Goal: Task Accomplishment & Management: Manage account settings

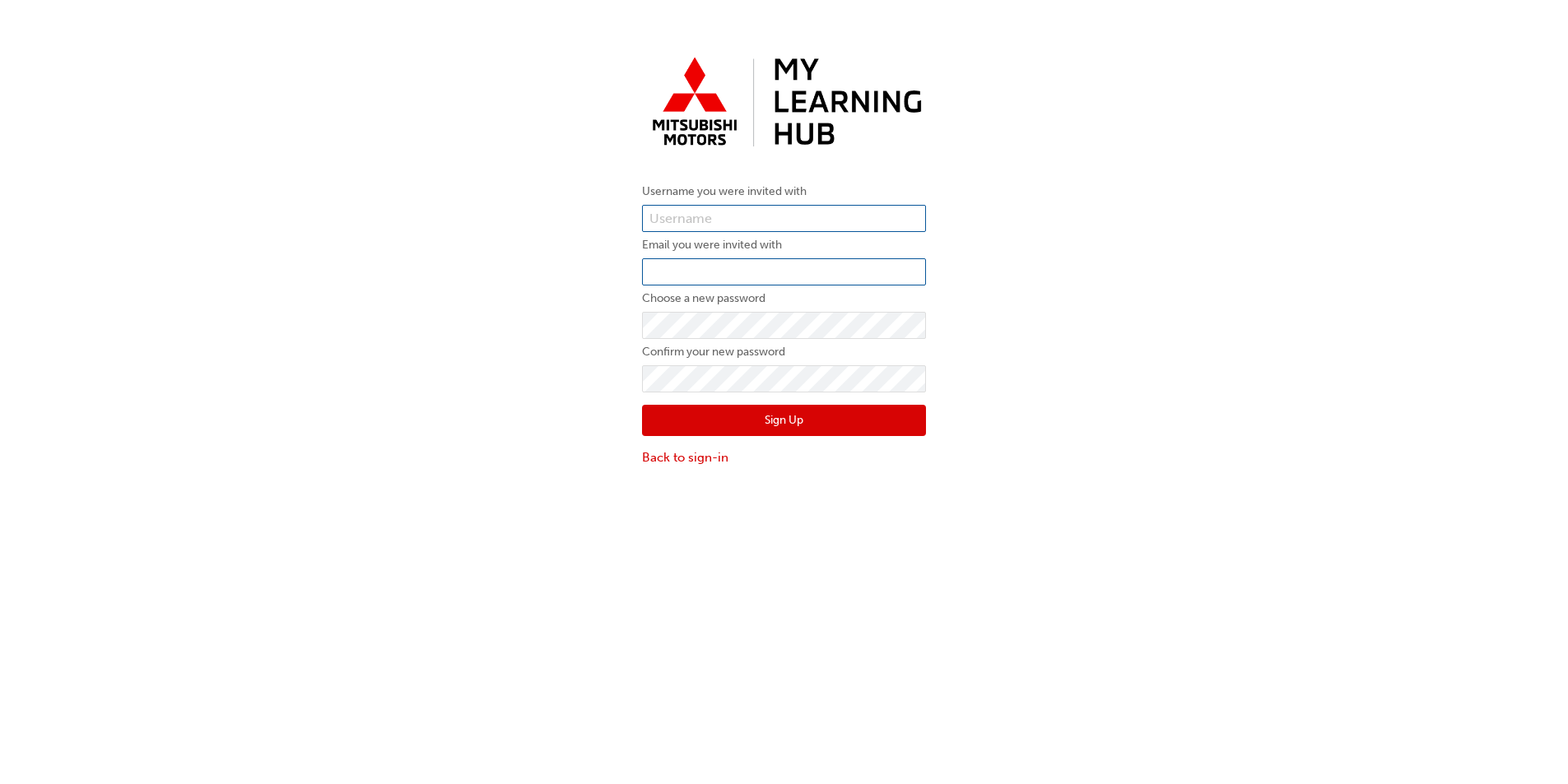
type input "0005909327"
click at [715, 277] on input "email" at bounding box center [784, 273] width 284 height 28
type input "[PERSON_NAME][EMAIL_ADDRESS][PERSON_NAME][DOMAIN_NAME]"
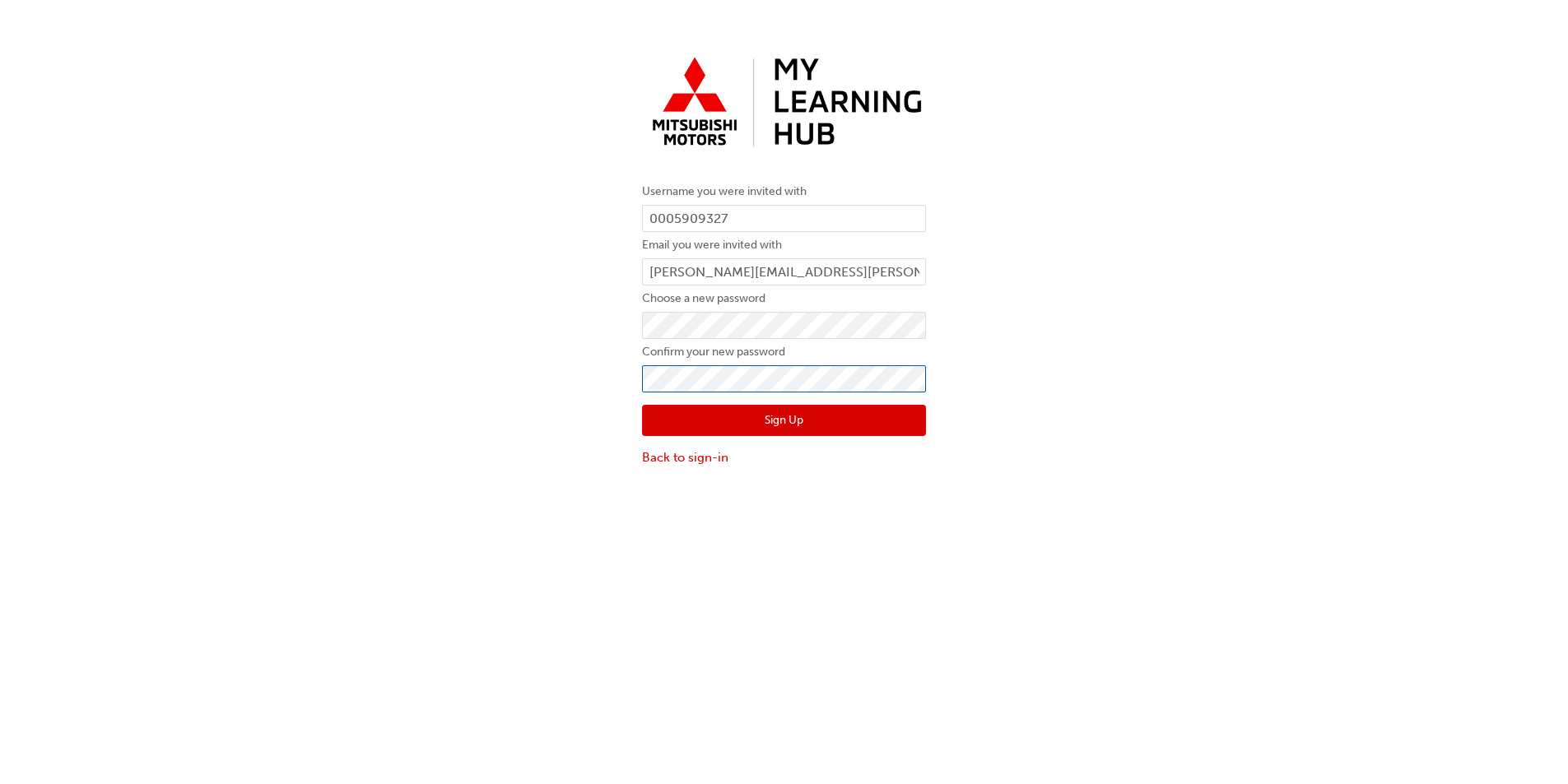
click at [642, 405] on button "Sign Up" at bounding box center [784, 421] width 284 height 32
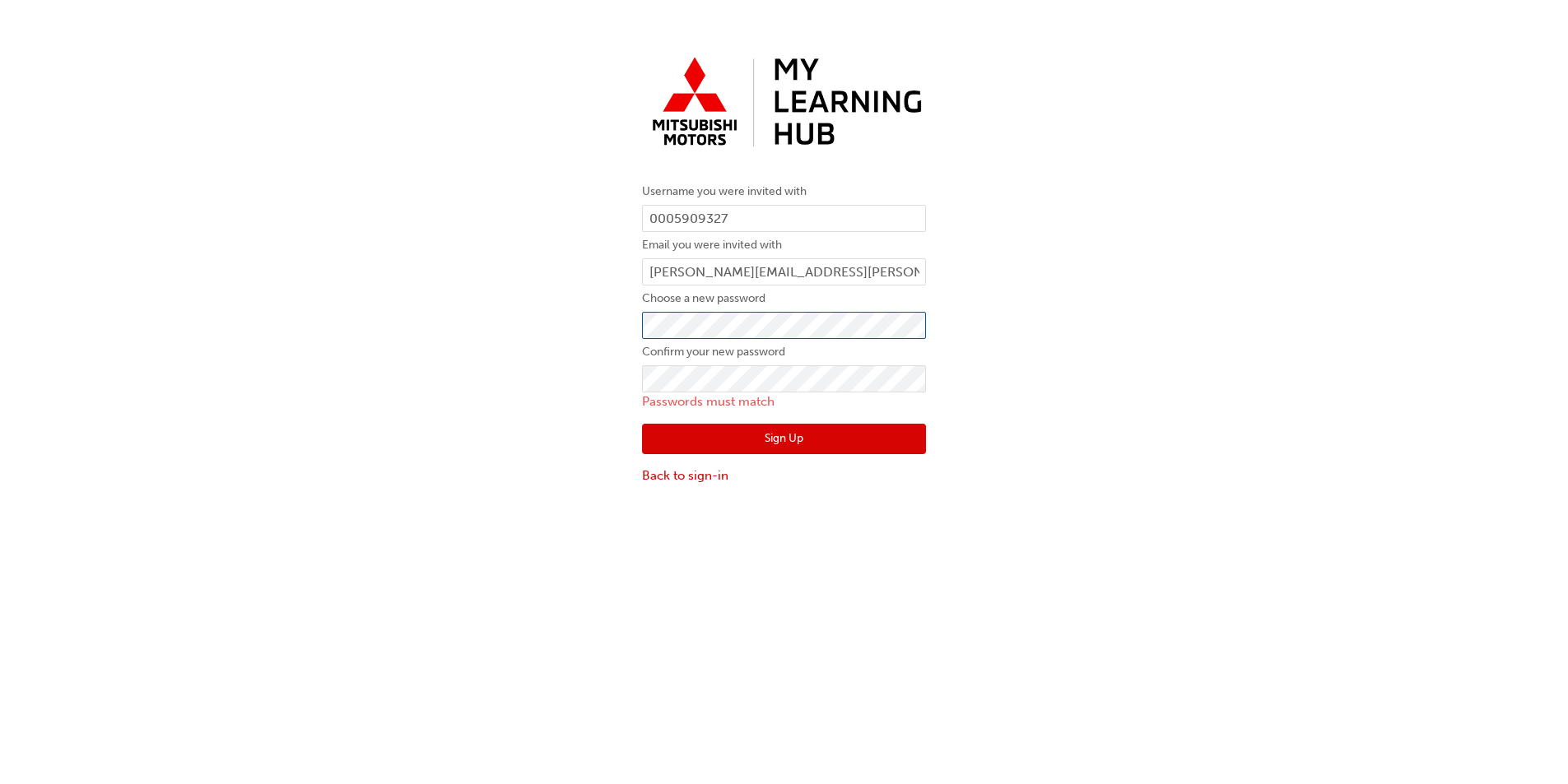
click at [522, 308] on div "Username you were invited with 0005909327 Email you were invited with [PERSON_N…" at bounding box center [784, 267] width 1568 height 461
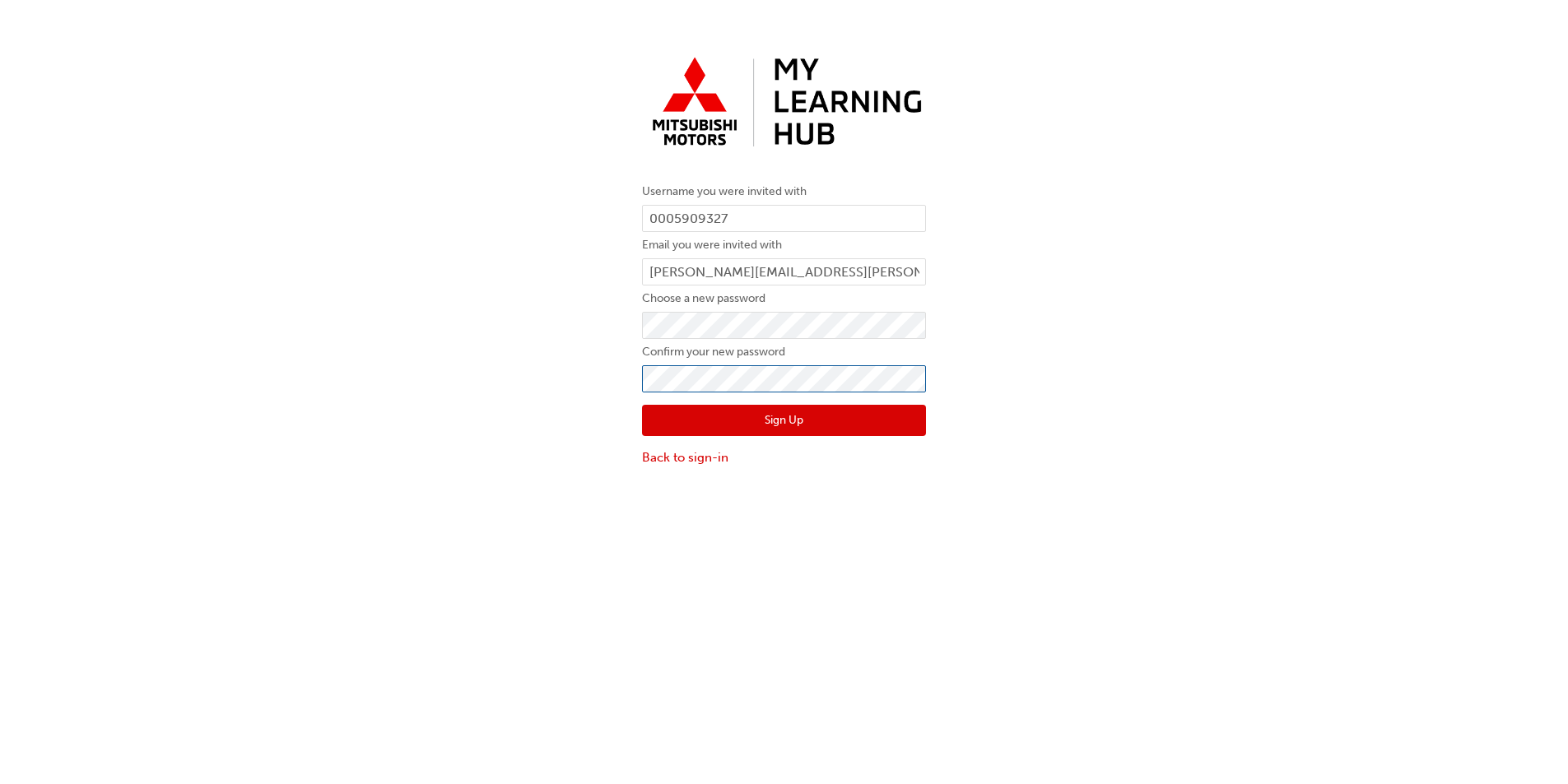
click at [385, 354] on div "Username you were invited with 0005909327 Email you were invited with [PERSON_N…" at bounding box center [784, 258] width 1568 height 442
click button "Sign Up" at bounding box center [784, 421] width 284 height 32
click at [682, 216] on input "text" at bounding box center [784, 219] width 284 height 28
paste input "5949692"
click at [646, 211] on input "5949692" at bounding box center [784, 219] width 284 height 28
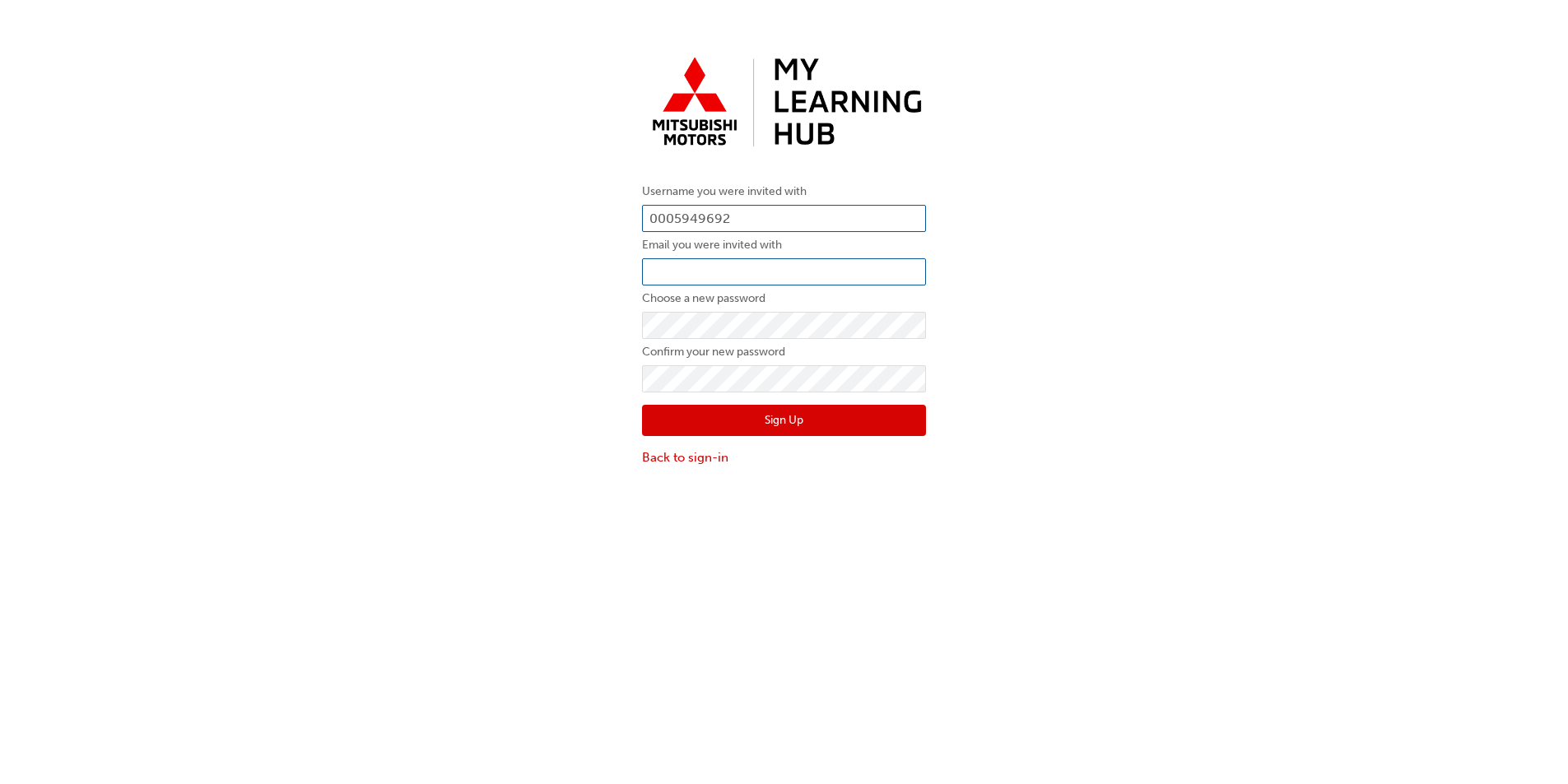
type input "0005949692"
click at [758, 263] on input "email" at bounding box center [784, 273] width 284 height 28
type input "[PERSON_NAME][EMAIL_ADDRESS][PERSON_NAME][DOMAIN_NAME]"
click at [922, 419] on button "Sign Up" at bounding box center [784, 421] width 284 height 32
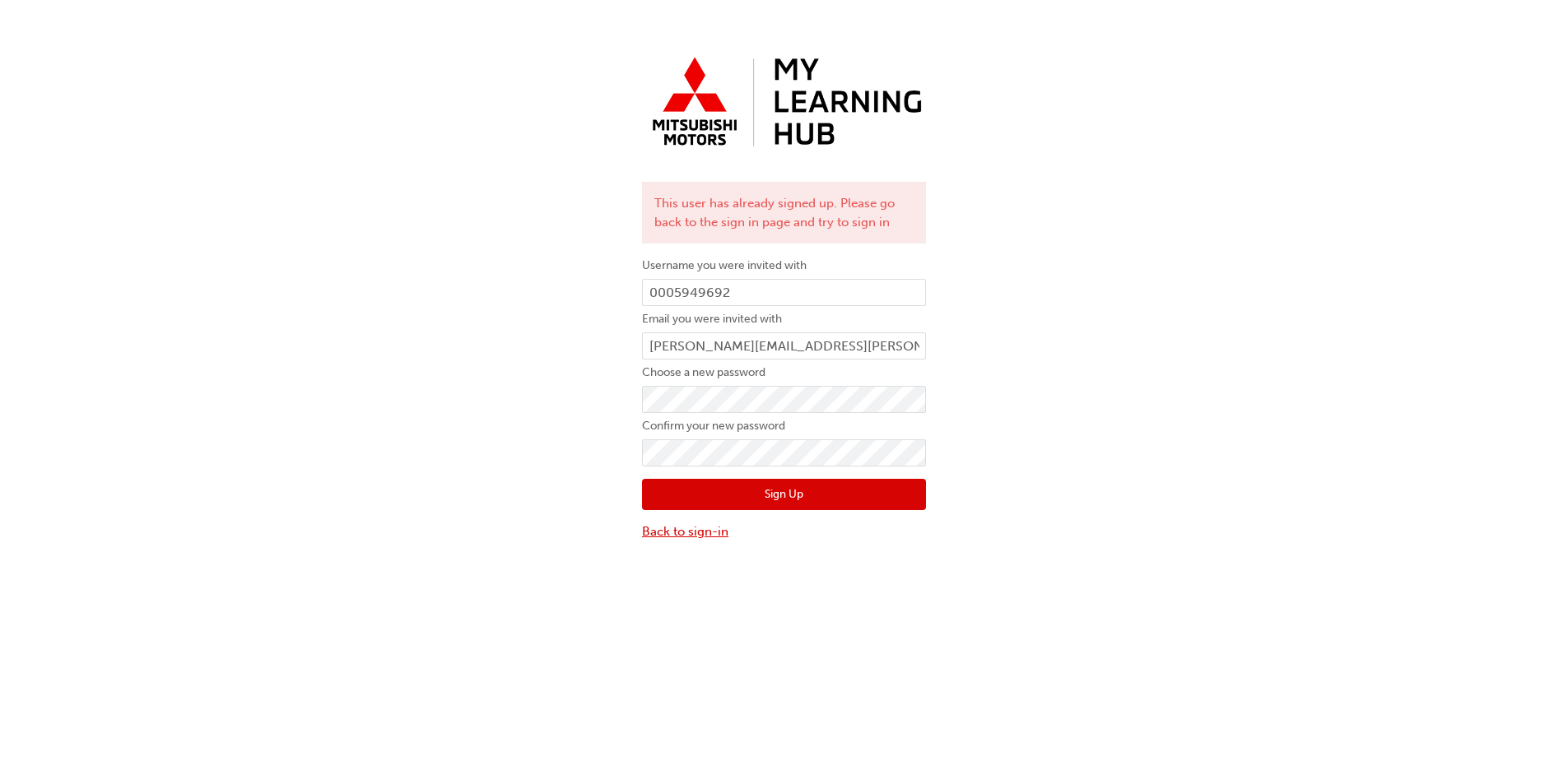
click at [678, 533] on link "Back to sign-in" at bounding box center [784, 532] width 284 height 19
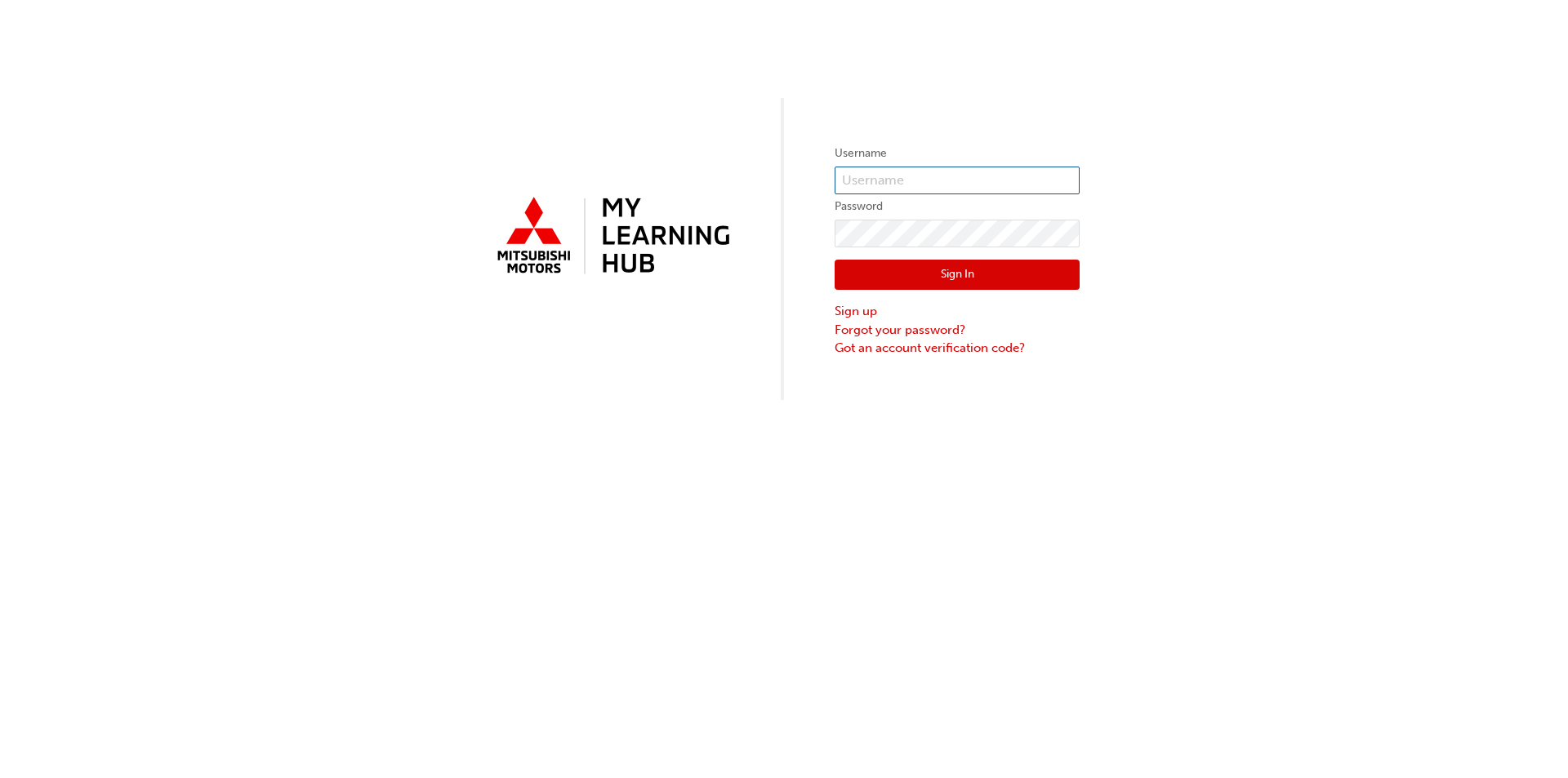
type input "0005909327"
click at [997, 184] on input "0005909327" at bounding box center [957, 181] width 245 height 28
click at [893, 267] on button "Sign In" at bounding box center [957, 275] width 245 height 31
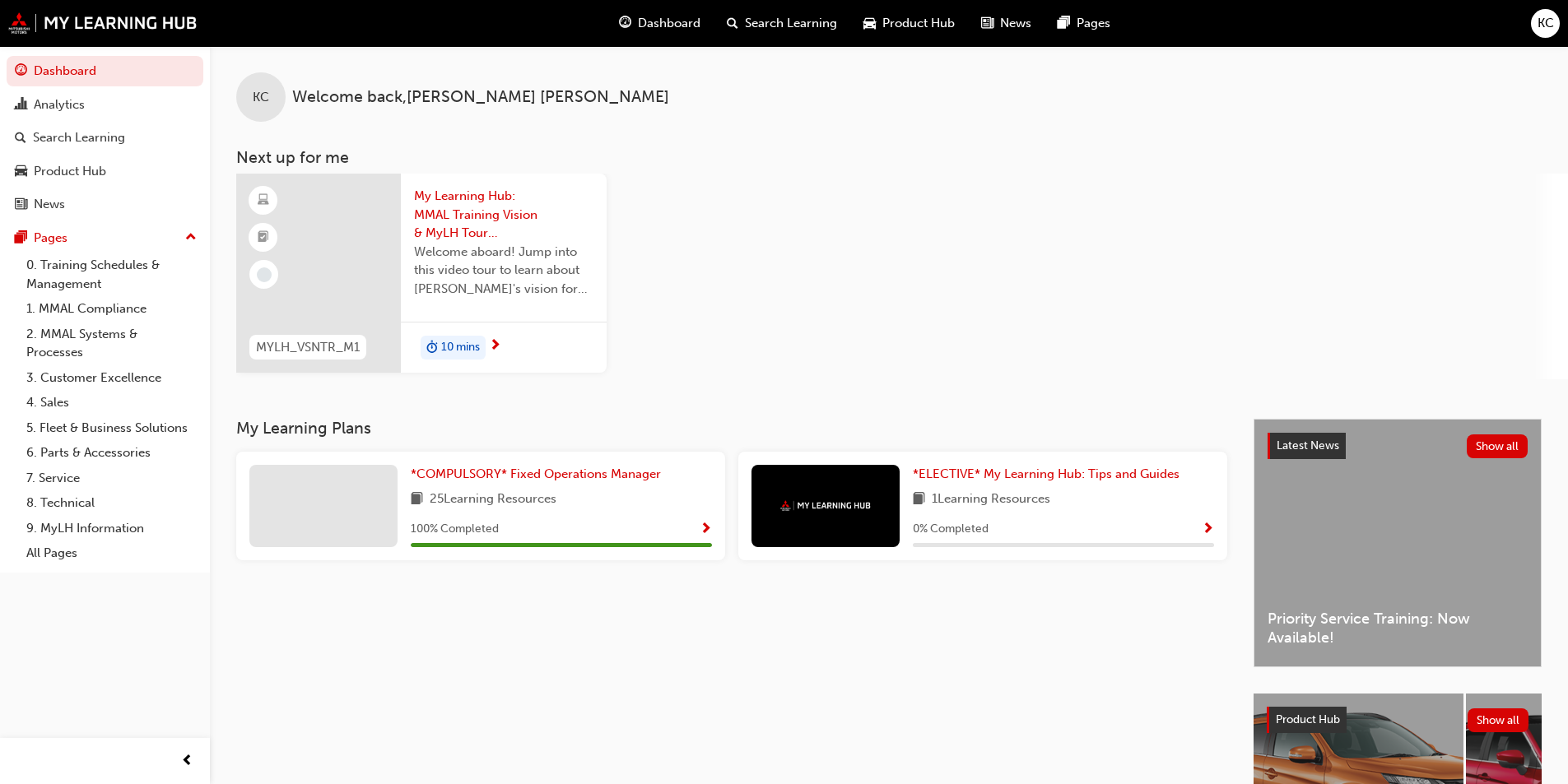
click at [1534, 26] on div "KC" at bounding box center [1545, 23] width 29 height 29
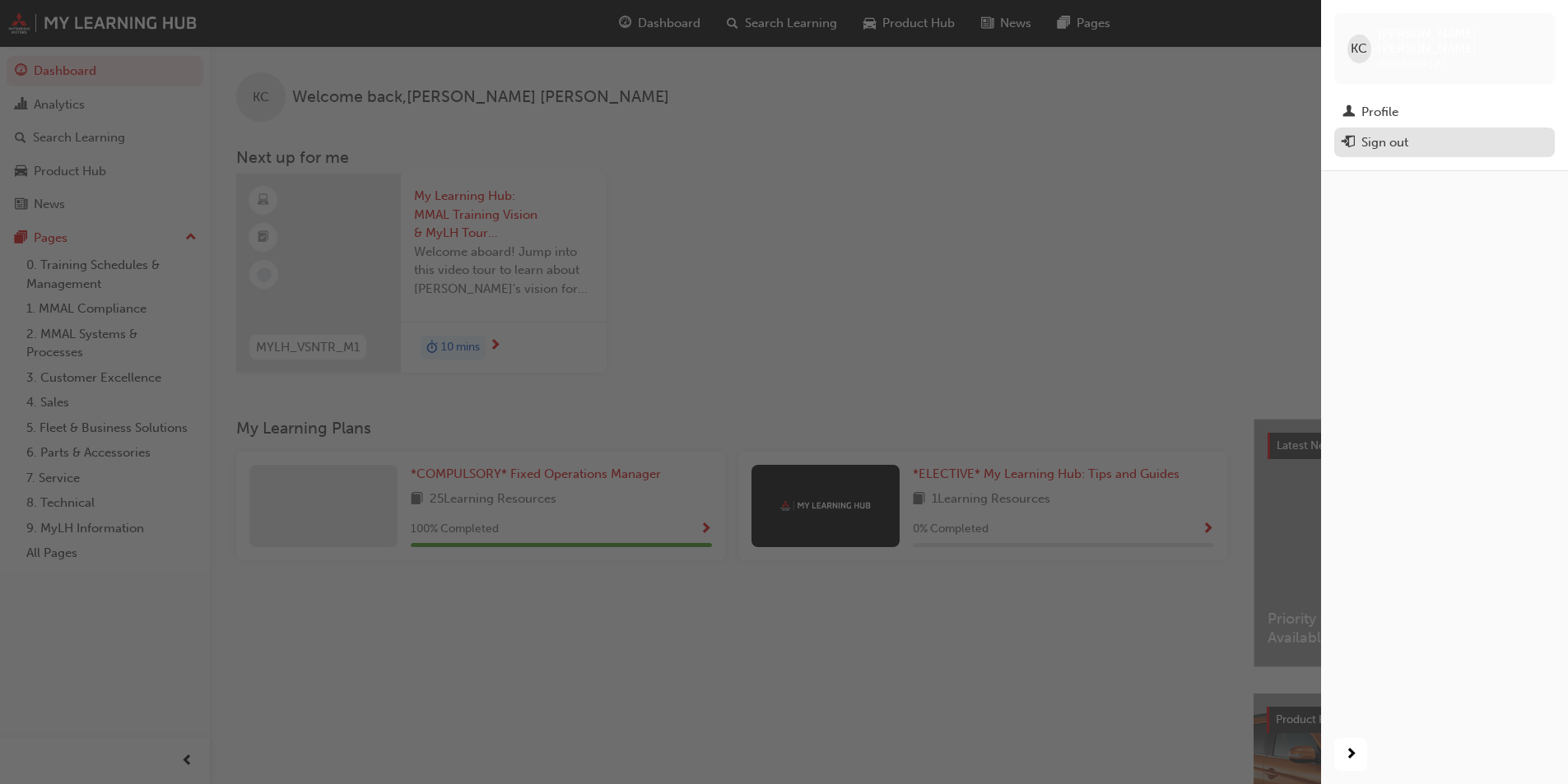
click at [1397, 134] on div "Sign out" at bounding box center [1384, 143] width 47 height 19
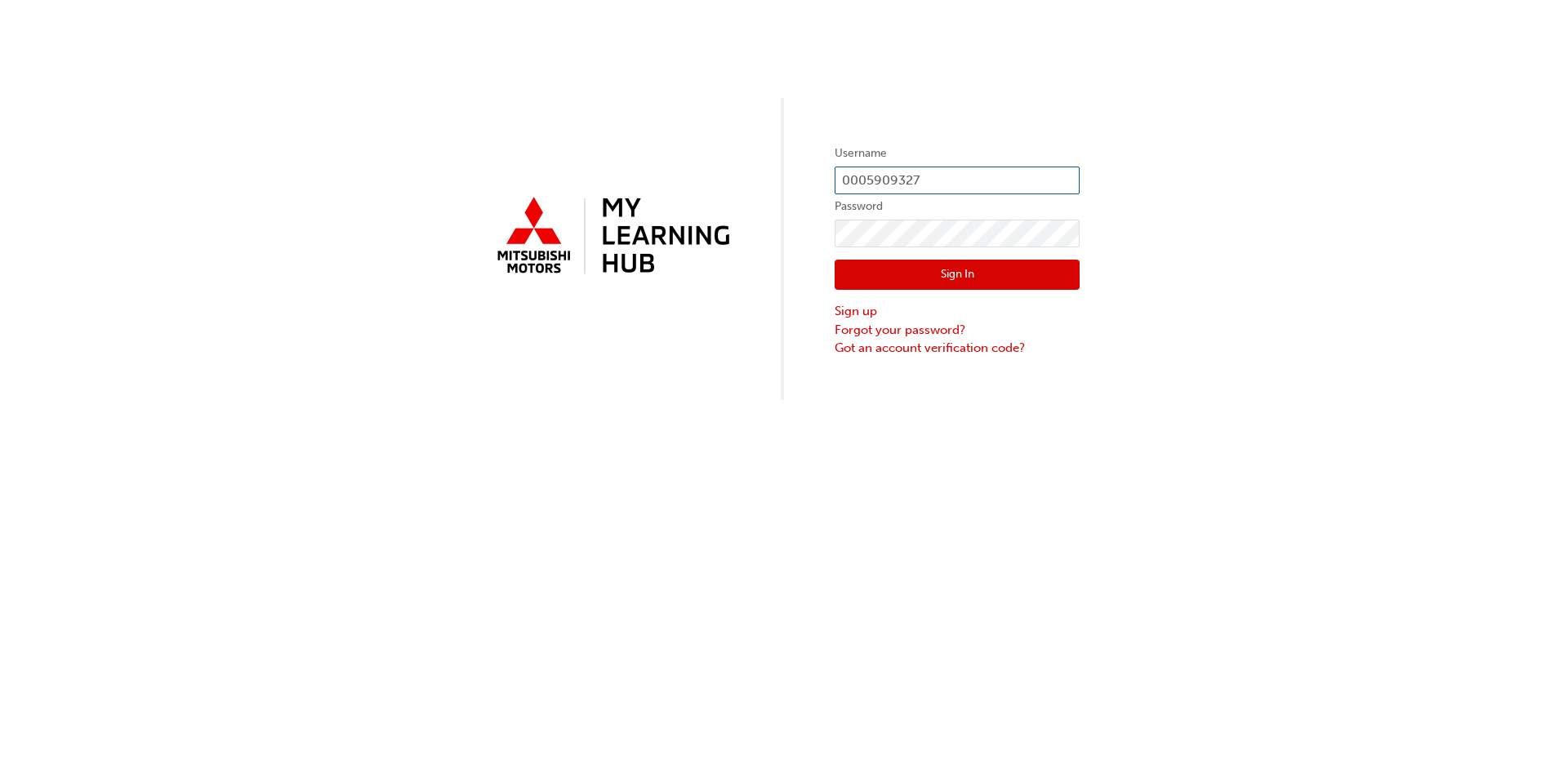
click at [973, 178] on input "0005909327" at bounding box center [957, 181] width 245 height 28
drag, startPoint x: 982, startPoint y: 177, endPoint x: 870, endPoint y: 177, distance: 112.0
click at [870, 177] on input "0005909327" at bounding box center [957, 181] width 245 height 28
paste input "49692"
type input "0005949692"
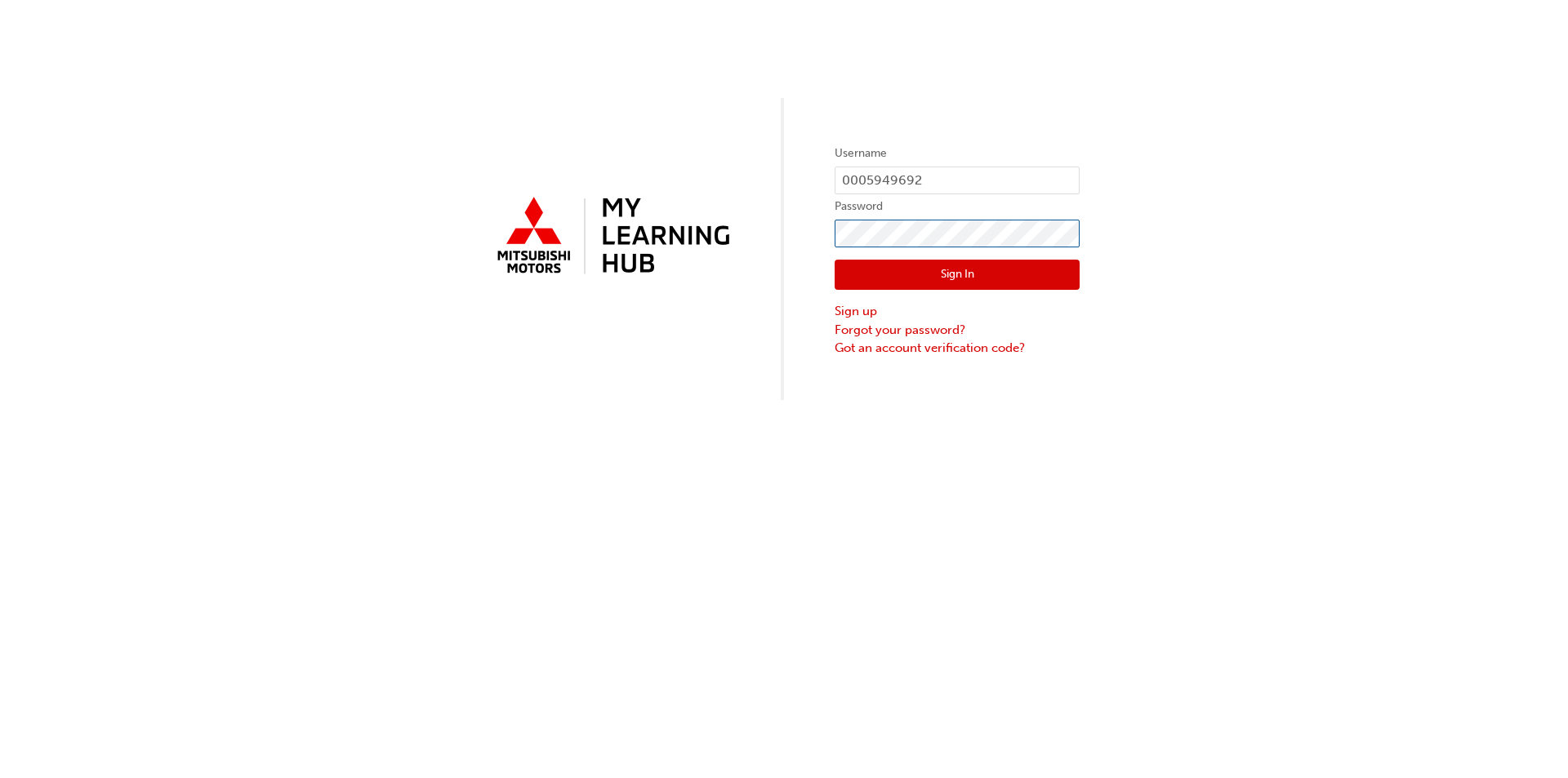
click at [732, 231] on div "Username 0005949692 Password Sign In Sign up Forgot your password? Got an accou…" at bounding box center [784, 200] width 1568 height 400
click button "Sign In" at bounding box center [957, 275] width 245 height 31
